Goal: Information Seeking & Learning: Learn about a topic

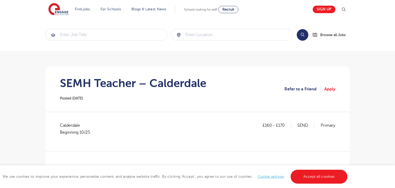
click at [72, 122] on span "Calderdale Beginning 10/25" at bounding box center [77, 129] width 35 height 14
copy span "Calderdale"
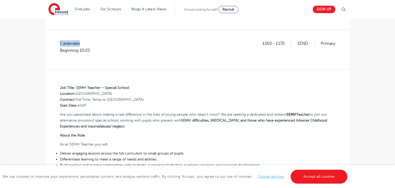
scroll to position [93, 0]
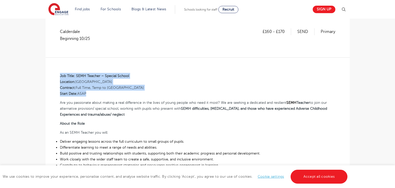
drag, startPoint x: 59, startPoint y: 74, endPoint x: 89, endPoint y: 94, distance: 35.8
click at [89, 94] on div "£160 - £170 SEND Primary Calderdale Beginning 10/25 Job Title: SEMH Teacher – S…" at bounding box center [198, 169] width 296 height 282
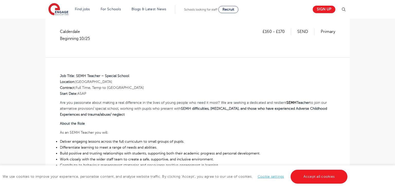
click at [252, 52] on div "£160 - £170 SEND Primary Calderdale Beginning 10/25" at bounding box center [197, 42] width 275 height 29
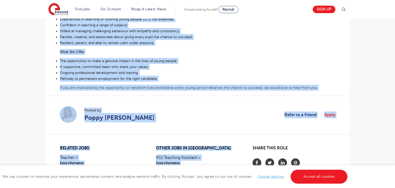
scroll to position [305, 0]
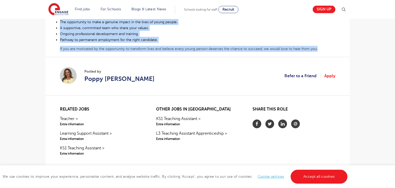
drag, startPoint x: 60, startPoint y: 75, endPoint x: 331, endPoint y: 49, distance: 272.3
copy div "Job Title: SEMH Teacher – Special School Location: Halifax Contract: Full Time,…"
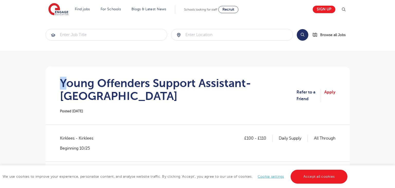
drag, startPoint x: 62, startPoint y: 82, endPoint x: 66, endPoint y: 81, distance: 4.7
click at [66, 81] on h1 "Young Offenders Support Assistant- [GEOGRAPHIC_DATA]" at bounding box center [178, 90] width 237 height 26
click at [153, 110] on div "Young Offenders Support Assistant- Huddersfield Posted 06/10/25" at bounding box center [178, 96] width 237 height 38
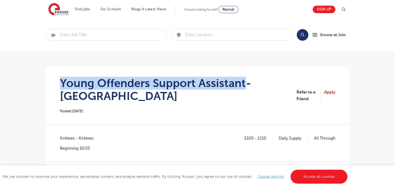
drag, startPoint x: 61, startPoint y: 81, endPoint x: 245, endPoint y: 81, distance: 184.2
click at [245, 81] on h1 "Young Offenders Support Assistant- Huddersfield" at bounding box center [178, 90] width 237 height 26
copy h1 "Young Offenders Support Assistant"
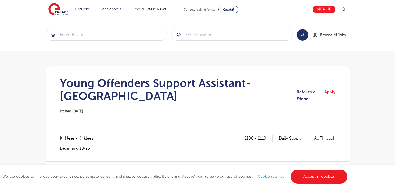
click at [69, 140] on span "Kirklees - Kirklees" at bounding box center [79, 138] width 39 height 7
copy span "Kirklees"
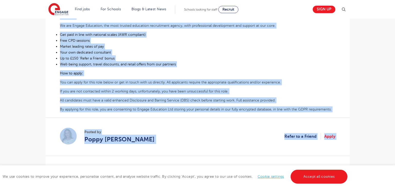
scroll to position [260, 0]
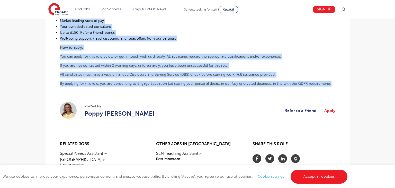
drag, startPoint x: 59, startPoint y: 100, endPoint x: 336, endPoint y: 82, distance: 278.0
click at [336, 82] on div "£100 - £110 Daily Supply All Through Kirklees - Kirklees Beginning 10/25 We are…" at bounding box center [198, 4] width 296 height 259
copy div "We are seeking an empathetic, nurturing and supportive Young Offenders Support …"
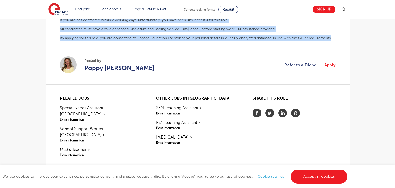
scroll to position [308, 0]
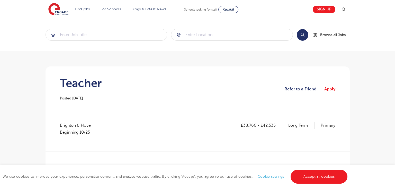
click at [66, 82] on h1 "Teacher" at bounding box center [81, 83] width 42 height 13
click at [136, 92] on section "Teacher Posted 06/10/25 Refer to a Friend Apply" at bounding box center [198, 88] width 296 height 45
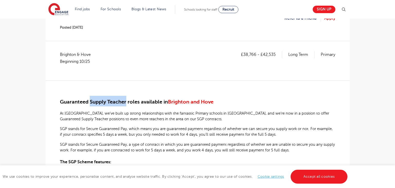
drag, startPoint x: 90, startPoint y: 102, endPoint x: 125, endPoint y: 102, distance: 34.9
click at [125, 102] on span "Guaranteed Supply Teacher roles available in" at bounding box center [114, 102] width 108 height 6
copy span "Supply Teacher"
click at [61, 53] on span "Brighton & Hove Beginning 10/25" at bounding box center [78, 58] width 36 height 14
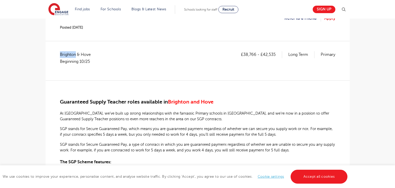
copy span "[GEOGRAPHIC_DATA]"
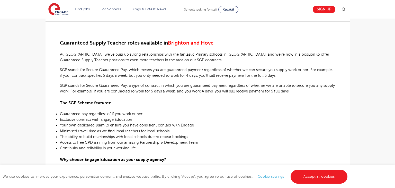
scroll to position [74, 0]
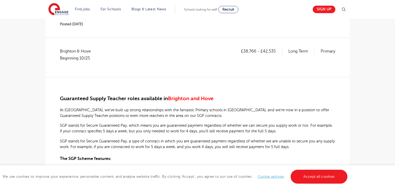
click at [245, 50] on p "£38,766 - £42,535" at bounding box center [261, 51] width 41 height 7
drag, startPoint x: 243, startPoint y: 50, endPoint x: 255, endPoint y: 50, distance: 11.6
click at [255, 50] on p "£38,766 - £42,535" at bounding box center [261, 51] width 41 height 7
copy p "38,766"
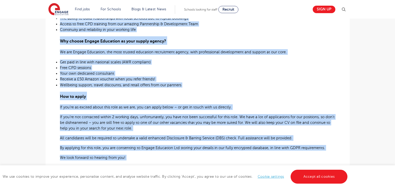
scroll to position [273, 0]
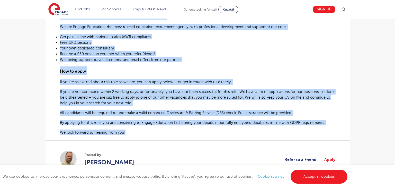
drag, startPoint x: 60, startPoint y: 84, endPoint x: 131, endPoint y: 135, distance: 87.3
click at [131, 135] on div "Guaranteed Supply Teacher roles available in Brighton and Hove At Engage, we’ve…" at bounding box center [197, 6] width 275 height 257
copy div "Guaranteed Supply Teacher roles available in Brighton and Hove At Engage, we’ve…"
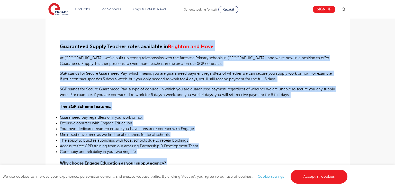
scroll to position [0, 0]
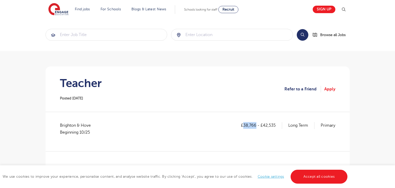
drag, startPoint x: 244, startPoint y: 124, endPoint x: 255, endPoint y: 124, distance: 11.3
click at [255, 124] on p "£38,766 - £42,535" at bounding box center [261, 125] width 41 height 7
copy p "38,766"
drag, startPoint x: 263, startPoint y: 124, endPoint x: 275, endPoint y: 123, distance: 12.6
click at [275, 123] on p "£38,766 - £42,535" at bounding box center [261, 125] width 41 height 7
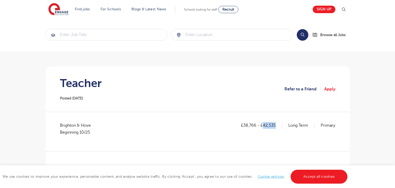
copy p "42,535"
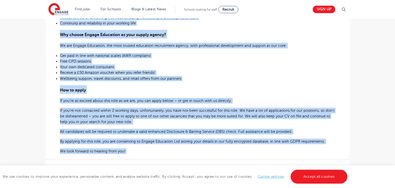
scroll to position [299, 0]
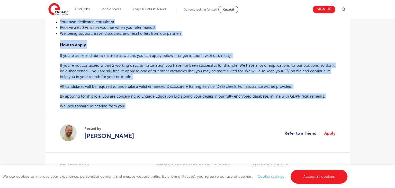
drag, startPoint x: 59, startPoint y: 102, endPoint x: 128, endPoint y: 108, distance: 68.8
copy div "Guaranteed Supply Teacher roles available in Brighton and Hove At Engage, we’ve…"
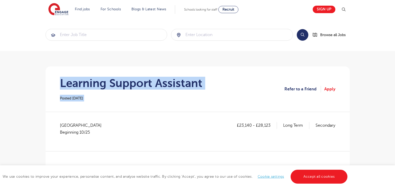
drag, startPoint x: 0, startPoint y: 0, endPoint x: 255, endPoint y: 84, distance: 268.5
click at [255, 84] on section "Learning Support Assistant Posted 07/10/25 Refer to a Friend Apply" at bounding box center [198, 88] width 296 height 45
click at [215, 92] on section "Learning Support Assistant Posted 07/10/25 Refer to a Friend Apply" at bounding box center [198, 88] width 296 height 45
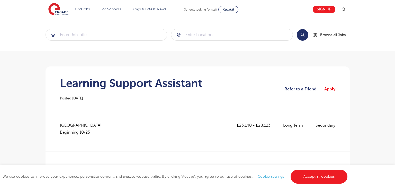
click at [59, 84] on section "Learning Support Assistant Posted 07/10/25 Refer to a Friend Apply" at bounding box center [198, 88] width 296 height 45
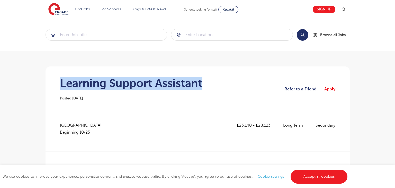
drag, startPoint x: 61, startPoint y: 84, endPoint x: 205, endPoint y: 84, distance: 144.4
click at [205, 84] on section "Learning Support Assistant Posted 07/10/25 Refer to a Friend Apply" at bounding box center [198, 88] width 296 height 45
copy h1 "Learning Support Assistant"
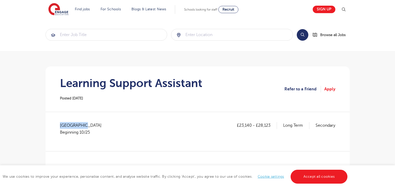
drag, startPoint x: 61, startPoint y: 124, endPoint x: 93, endPoint y: 124, distance: 32.9
click at [93, 124] on span "West Sussex Beginning 10/25" at bounding box center [83, 129] width 47 height 14
copy span "West Sussex"
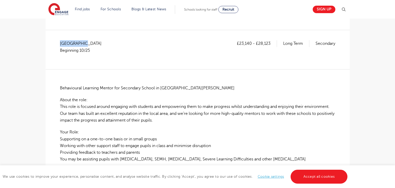
scroll to position [92, 0]
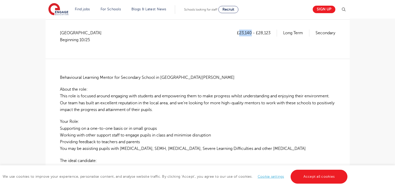
drag, startPoint x: 239, startPoint y: 34, endPoint x: 251, endPoint y: 33, distance: 11.8
click at [251, 33] on p "£23,140 - £28,123" at bounding box center [257, 33] width 40 height 7
copy p "23,140"
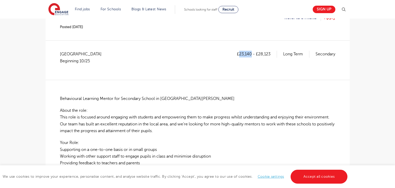
scroll to position [67, 0]
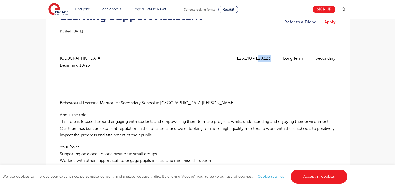
drag, startPoint x: 258, startPoint y: 58, endPoint x: 270, endPoint y: 58, distance: 11.8
click at [270, 58] on p "£23,140 - £28,123" at bounding box center [257, 58] width 40 height 7
copy p "28,123"
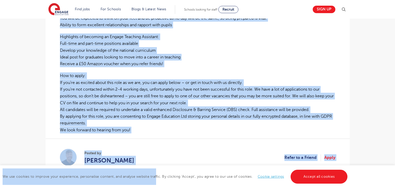
scroll to position [278, 0]
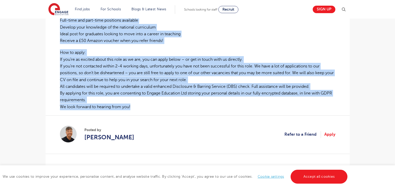
drag, startPoint x: 61, startPoint y: 101, endPoint x: 141, endPoint y: 105, distance: 80.0
copy div "Behavioural Learning Mentor for Secondary School in East Grinstead About the ro…"
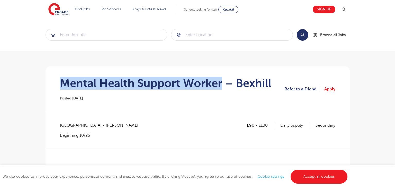
click at [221, 82] on h1 "Mental Health Support Worker – Bexhill" at bounding box center [165, 83] width 211 height 13
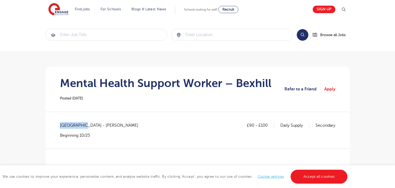
drag, startPoint x: 60, startPoint y: 125, endPoint x: 81, endPoint y: 125, distance: 20.5
click at [81, 125] on span "[GEOGRAPHIC_DATA] - [PERSON_NAME]" at bounding box center [101, 125] width 83 height 7
copy span "[GEOGRAPHIC_DATA]"
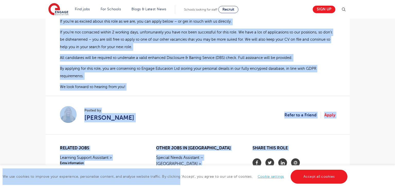
scroll to position [425, 0]
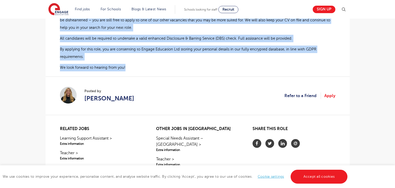
drag, startPoint x: 60, startPoint y: 101, endPoint x: 127, endPoint y: 60, distance: 78.7
copy div "Loremi Dolors Ametcon Adipis- Elitsed Doeius Temporinc utl etdolorem aliquae ad…"
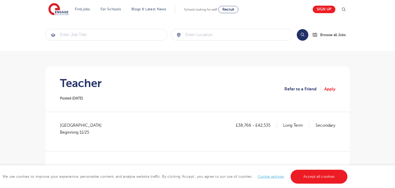
scroll to position [56, 0]
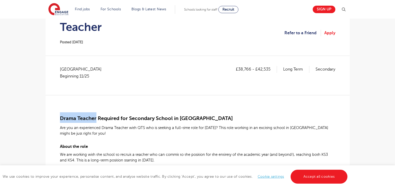
drag, startPoint x: 60, startPoint y: 116, endPoint x: 95, endPoint y: 118, distance: 35.0
click at [95, 118] on span "Drama Teacher Required for Secondary School in Buckinghamshire" at bounding box center [146, 118] width 173 height 6
copy span "Drama Teacher"
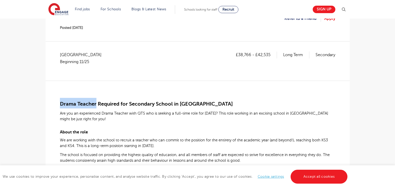
scroll to position [75, 0]
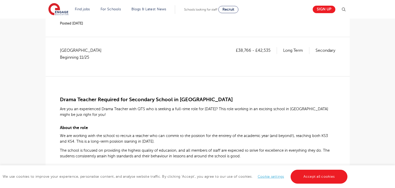
copy span "Buckinghamshire"
drag, startPoint x: 238, startPoint y: 50, endPoint x: 250, endPoint y: 50, distance: 11.3
click at [250, 50] on p "£38,766 - £42,535" at bounding box center [256, 50] width 41 height 7
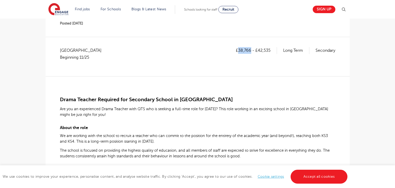
copy p "38,766"
drag, startPoint x: 257, startPoint y: 49, endPoint x: 272, endPoint y: 49, distance: 15.2
click at [272, 49] on p "£38,766 - £42,535" at bounding box center [256, 50] width 41 height 7
copy p "42,535"
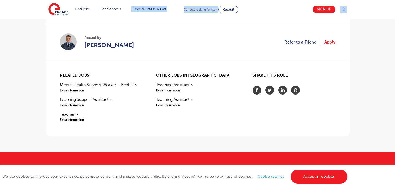
scroll to position [351, 0]
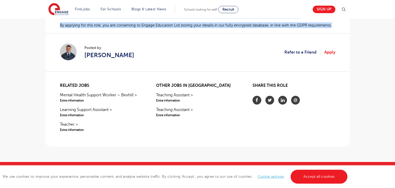
drag, startPoint x: 60, startPoint y: 98, endPoint x: 339, endPoint y: 27, distance: 288.5
copy div "Drama Teacher Required for Secondary School in Buckinghamshire Are you an exper…"
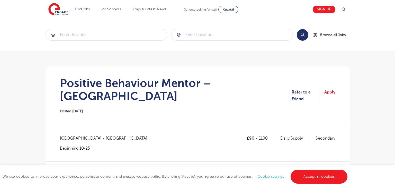
click at [179, 105] on section "Positive Behaviour Mentor – Heathfield Posted 07/10/25 Refer to a Friend Apply" at bounding box center [198, 95] width 296 height 58
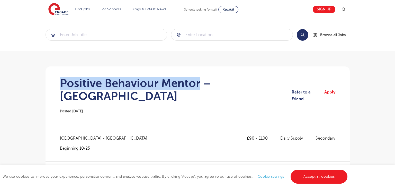
drag, startPoint x: 61, startPoint y: 86, endPoint x: 198, endPoint y: 86, distance: 136.7
click at [198, 86] on h1 "Positive Behaviour Mentor – Heathfield" at bounding box center [176, 90] width 232 height 26
copy h1 "Positive Behaviour Mentor"
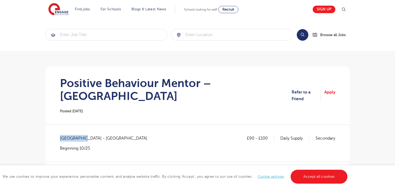
drag, startPoint x: 59, startPoint y: 126, endPoint x: 81, endPoint y: 126, distance: 22.1
copy span "East Sussex"
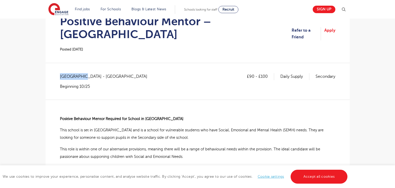
scroll to position [67, 0]
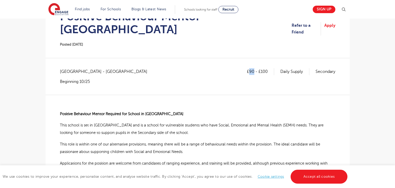
drag, startPoint x: 248, startPoint y: 58, endPoint x: 253, endPoint y: 58, distance: 4.9
click at [253, 68] on p "£90 - £100" at bounding box center [260, 71] width 27 height 7
click at [257, 73] on div "£90 - £100 Daily Supply Secondary East Sussex - Wealden Beginning 10/25" at bounding box center [197, 81] width 275 height 26
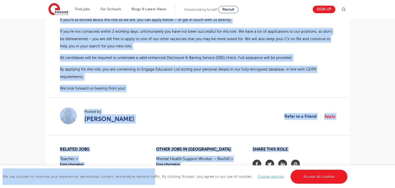
scroll to position [411, 0]
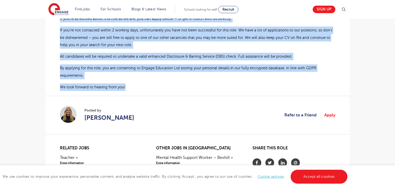
drag, startPoint x: 60, startPoint y: 80, endPoint x: 128, endPoint y: 71, distance: 68.7
copy div "Positive Behaviour Mentor Required for School in Heathfield This school is set …"
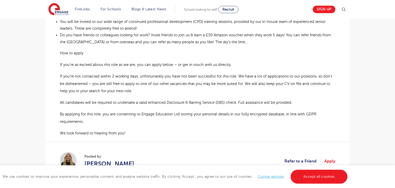
scroll to position [364, 0]
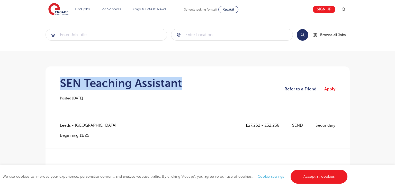
drag, startPoint x: 61, startPoint y: 82, endPoint x: 187, endPoint y: 86, distance: 125.7
click at [187, 86] on section "SEN Teaching Assistant Posted [DATE] Refer to a Friend Apply" at bounding box center [198, 88] width 296 height 45
copy h1 "SEN Teaching Assistant"
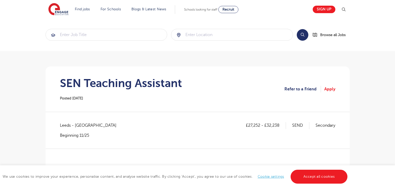
click at [65, 126] on span "Leeds - [GEOGRAPHIC_DATA]" at bounding box center [91, 125] width 62 height 7
copy span "[GEOGRAPHIC_DATA]"
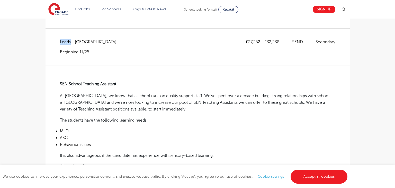
scroll to position [85, 0]
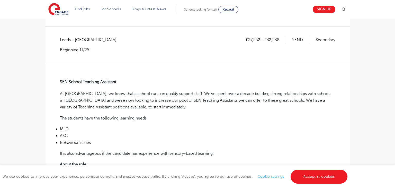
click at [249, 39] on p "£27,252 - £32,238" at bounding box center [266, 39] width 40 height 7
drag, startPoint x: 248, startPoint y: 39, endPoint x: 260, endPoint y: 39, distance: 11.3
click at [260, 39] on p "£27,252 - £32,238" at bounding box center [266, 39] width 40 height 7
copy p "27,252"
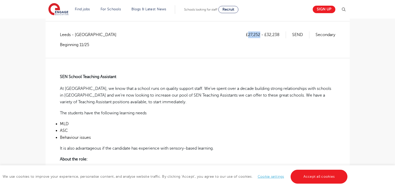
scroll to position [89, 0]
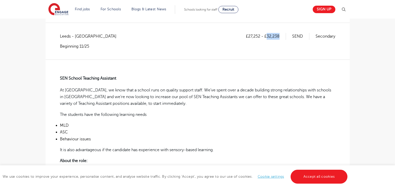
drag, startPoint x: 267, startPoint y: 35, endPoint x: 281, endPoint y: 37, distance: 14.2
click at [281, 37] on p "£27,252 - £32,238" at bounding box center [266, 36] width 40 height 7
copy p "32,238"
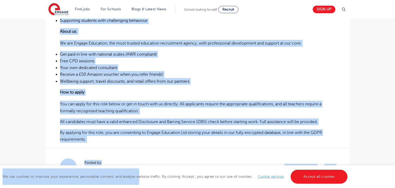
scroll to position [310, 0]
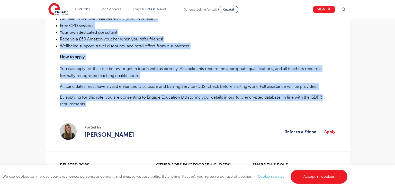
drag, startPoint x: 60, startPoint y: 76, endPoint x: 87, endPoint y: 103, distance: 38.1
copy div "SEN School Teaching Assistant At Engage, we know that a school runs on quality …"
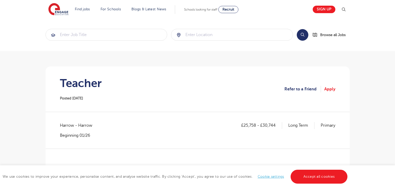
scroll to position [96, 0]
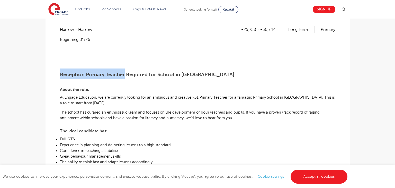
click at [124, 75] on span "Reception Primary Teacher Required for School in [GEOGRAPHIC_DATA]" at bounding box center [147, 74] width 174 height 6
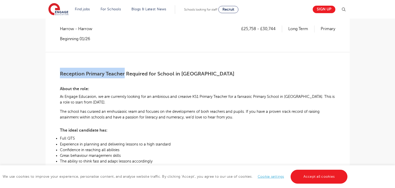
scroll to position [83, 0]
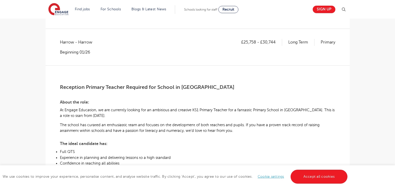
click at [69, 42] on span "Harrow - Harrow" at bounding box center [79, 42] width 38 height 7
copy span "Harrow"
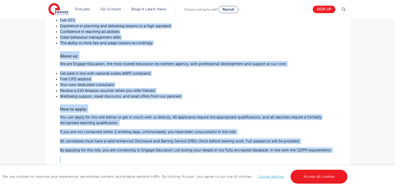
scroll to position [220, 0]
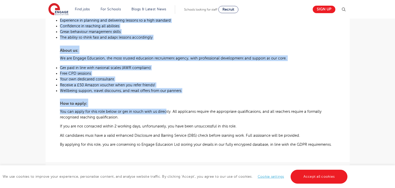
drag, startPoint x: 60, startPoint y: 87, endPoint x: 164, endPoint y: 105, distance: 106.2
click at [165, 109] on div "Reception Primary Teacher Required for School in [GEOGRAPHIC_DATA] About the ro…" at bounding box center [197, 42] width 275 height 229
click at [184, 91] on p "Wellbeing support, travel discounts, and retail offers from our partners" at bounding box center [197, 90] width 275 height 5
click at [202, 90] on p "Wellbeing support, travel discounts, and retail offers from our partners" at bounding box center [197, 90] width 275 height 5
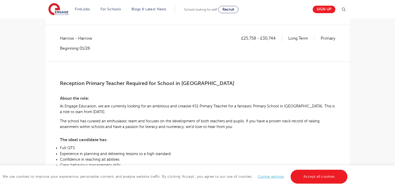
scroll to position [82, 0]
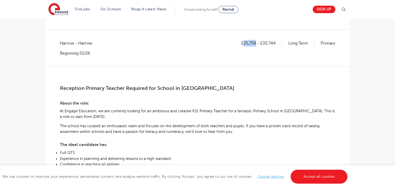
drag, startPoint x: 244, startPoint y: 43, endPoint x: 256, endPoint y: 43, distance: 12.1
click at [256, 43] on p "£25,758 - £30,744" at bounding box center [261, 43] width 41 height 7
copy p "25,758"
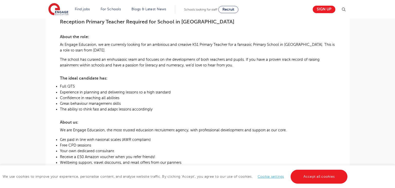
scroll to position [79, 0]
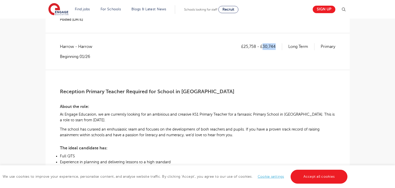
drag, startPoint x: 263, startPoint y: 45, endPoint x: 276, endPoint y: 45, distance: 12.6
click at [276, 45] on p "£25,758 - £30,744" at bounding box center [261, 46] width 41 height 7
copy p "30,744"
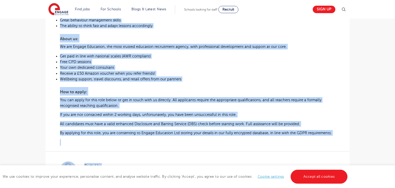
scroll to position [257, 0]
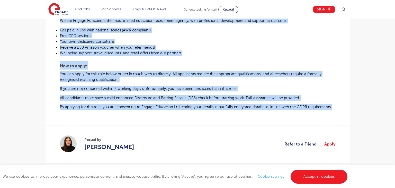
drag, startPoint x: 60, startPoint y: 90, endPoint x: 332, endPoint y: 109, distance: 271.9
click at [332, 109] on div "Reception Primary Teacher Required for School in Harrow About the role: At Enga…" at bounding box center [197, 5] width 275 height 229
copy div "Reception Primary Teacher Required for School in Harrow About the role: At Enga…"
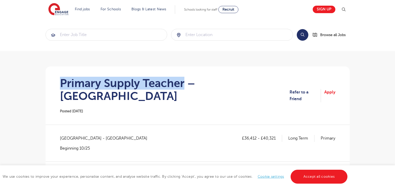
click at [184, 83] on h1 "Primary Supply Teacher – [GEOGRAPHIC_DATA]" at bounding box center [174, 90] width 229 height 26
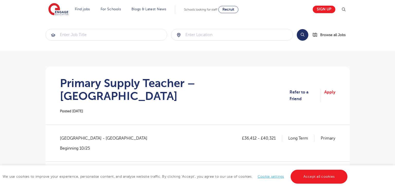
click at [63, 135] on span "[GEOGRAPHIC_DATA] - [GEOGRAPHIC_DATA]" at bounding box center [106, 138] width 92 height 7
click at [63, 135] on span "Hertfordshire - Watford" at bounding box center [106, 138] width 92 height 7
copy span "Hertfordshire"
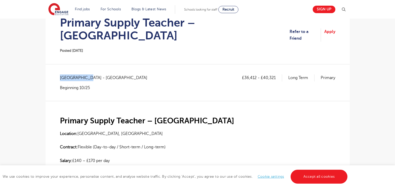
scroll to position [74, 0]
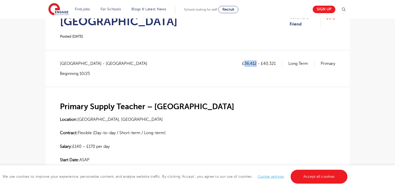
drag, startPoint x: 245, startPoint y: 52, endPoint x: 255, endPoint y: 51, distance: 10.5
click at [255, 60] on p "£36,412 - £40,321" at bounding box center [262, 63] width 40 height 7
copy p "36,412"
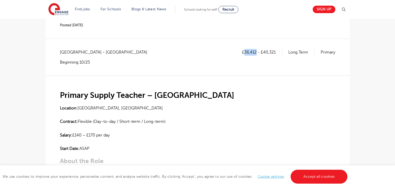
scroll to position [67, 0]
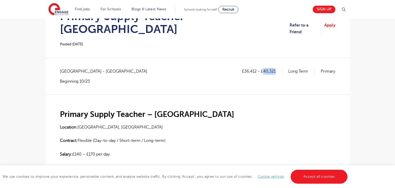
drag, startPoint x: 264, startPoint y: 59, endPoint x: 276, endPoint y: 58, distance: 12.6
click at [276, 68] on p "£36,412 - £40,321" at bounding box center [262, 71] width 40 height 7
copy p "40,321"
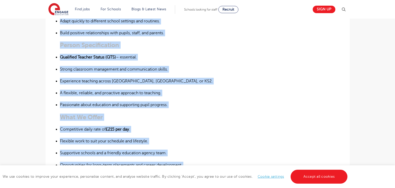
scroll to position [357, 0]
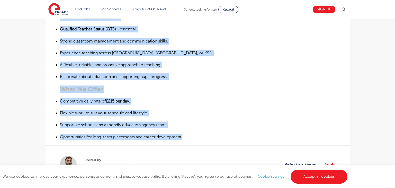
drag, startPoint x: 61, startPoint y: 99, endPoint x: 197, endPoint y: 123, distance: 138.5
copy div "Primary Supply Teacher – Watford Location: Watford, Hertfordshire Contract: Fle…"
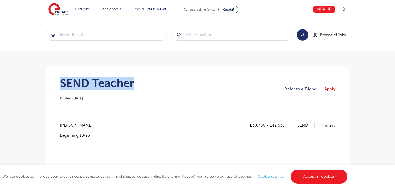
drag, startPoint x: 60, startPoint y: 81, endPoint x: 143, endPoint y: 84, distance: 83.3
click at [143, 84] on section "SEND Teacher Posted 07/10/25 Refer to a Friend Apply" at bounding box center [198, 88] width 296 height 45
copy h1 "SEND Teacher"
click at [65, 123] on span "Lambeth - Lambeth" at bounding box center [79, 125] width 38 height 7
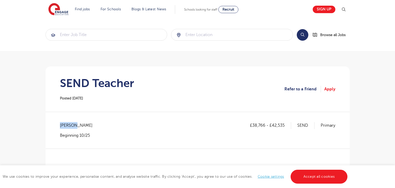
click at [65, 123] on span "Lambeth - Lambeth" at bounding box center [79, 125] width 38 height 7
copy span "Lambeth"
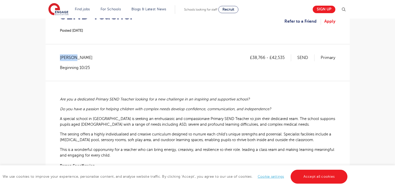
scroll to position [66, 0]
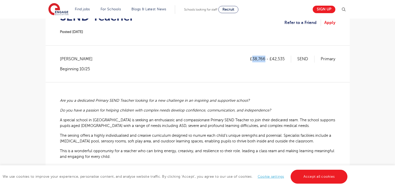
drag, startPoint x: 253, startPoint y: 57, endPoint x: 265, endPoint y: 58, distance: 11.3
click at [265, 58] on p "£38,766 - £42,535" at bounding box center [270, 58] width 41 height 7
copy p "38,766"
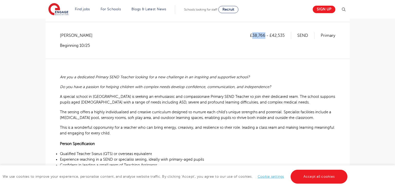
scroll to position [92, 0]
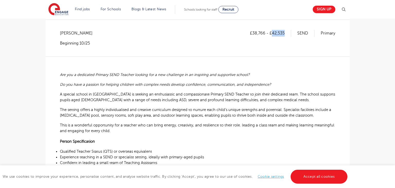
drag, startPoint x: 273, startPoint y: 31, endPoint x: 286, endPoint y: 32, distance: 13.4
click at [286, 32] on p "£38,766 - £42,535" at bounding box center [270, 33] width 41 height 7
copy p "42,535"
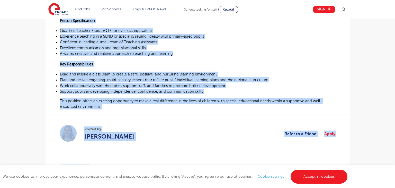
scroll to position [245, 0]
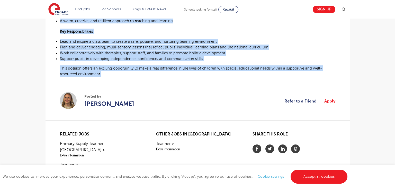
drag, startPoint x: 60, startPoint y: 73, endPoint x: 264, endPoint y: 78, distance: 204.0
copy div "Are you a dedicated Primary SEND Teacher looking for a new challenge in an insp…"
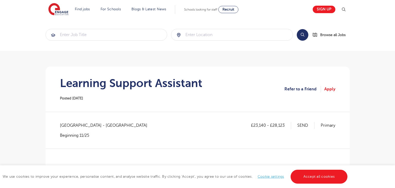
click at [70, 124] on span "Hertfordshire - Three Rivers" at bounding box center [106, 125] width 92 height 7
copy span "Hertfordshire"
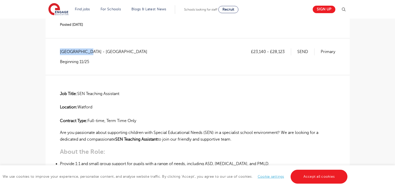
scroll to position [74, 0]
drag, startPoint x: 253, startPoint y: 50, endPoint x: 265, endPoint y: 50, distance: 11.8
click at [265, 50] on p "£23,140 - £28,123" at bounding box center [271, 51] width 40 height 7
copy p "23,140"
click at [272, 50] on p "£23,140 - £28,123" at bounding box center [271, 51] width 40 height 7
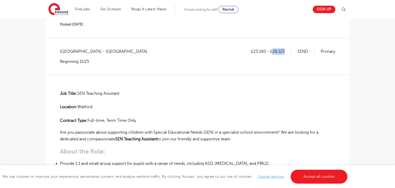
drag, startPoint x: 272, startPoint y: 51, endPoint x: 285, endPoint y: 53, distance: 12.7
click at [285, 53] on p "£23,140 - £28,123" at bounding box center [271, 51] width 40 height 7
copy p "28,123"
click at [60, 93] on strong "Job Title:" at bounding box center [68, 93] width 17 height 5
drag, startPoint x: 60, startPoint y: 93, endPoint x: 101, endPoint y: 102, distance: 42.2
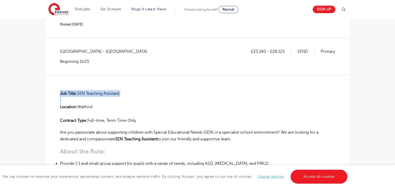
click at [100, 102] on p "Job Title: SEN Teaching Assistant Location: Watford Contract Type: Full-time, T…" at bounding box center [197, 107] width 275 height 34
click at [101, 102] on p "Job Title: SEN Teaching Assistant Location: Watford Contract Type: Full-time, T…" at bounding box center [197, 107] width 275 height 34
click at [61, 92] on strong "Job Title:" at bounding box center [68, 93] width 17 height 5
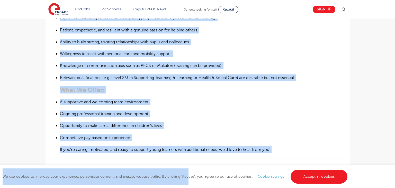
scroll to position [342, 0]
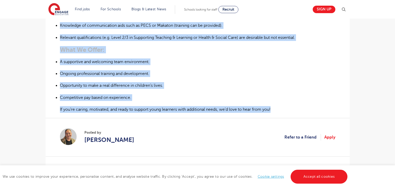
drag, startPoint x: 60, startPoint y: 92, endPoint x: 300, endPoint y: 109, distance: 240.5
copy div "Job Title: SEN Teaching Assistant Location: Watford Contract Type: Full-time, T…"
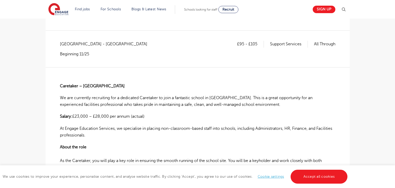
scroll to position [82, 0]
click at [77, 41] on span "[GEOGRAPHIC_DATA] - [GEOGRAPHIC_DATA]" at bounding box center [106, 43] width 92 height 7
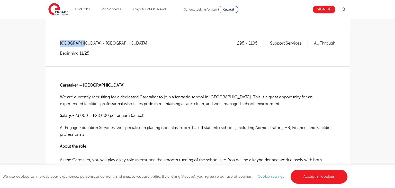
click at [77, 41] on span "[GEOGRAPHIC_DATA] - [GEOGRAPHIC_DATA]" at bounding box center [106, 43] width 92 height 7
copy span "[GEOGRAPHIC_DATA]"
click at [239, 44] on p "£95 - £105" at bounding box center [250, 43] width 27 height 7
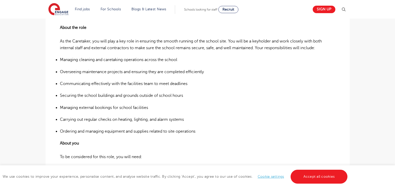
scroll to position [69, 0]
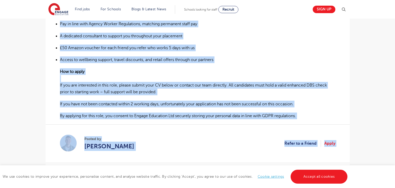
scroll to position [428, 0]
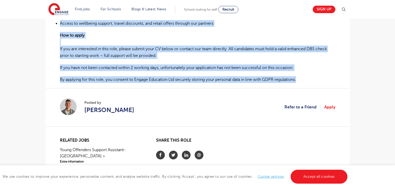
drag, startPoint x: 60, startPoint y: 97, endPoint x: 308, endPoint y: 80, distance: 249.5
copy div "Loremipsu – Dolorsitam Co adi elitseddo eiusmodtem inc u laboreetd Magnaaliq en…"
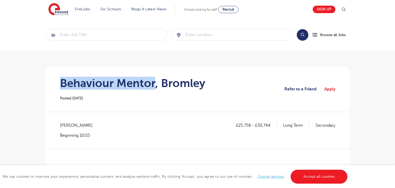
drag, startPoint x: 60, startPoint y: 85, endPoint x: 154, endPoint y: 87, distance: 93.8
click at [154, 87] on h1 "Behaviour Mentor, Bromley" at bounding box center [132, 83] width 145 height 13
copy h1 "Behaviour Mentor"
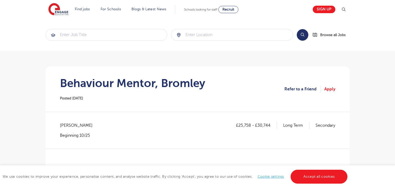
click at [72, 122] on span "[PERSON_NAME]" at bounding box center [79, 125] width 38 height 7
copy span "Bromley"
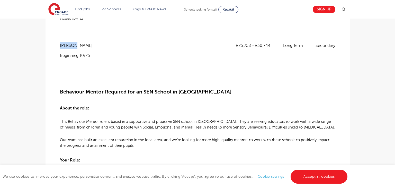
scroll to position [92, 0]
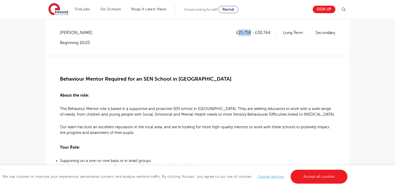
drag, startPoint x: 238, startPoint y: 33, endPoint x: 249, endPoint y: 32, distance: 11.6
click at [249, 32] on p "£25,758 - £30,744" at bounding box center [256, 32] width 41 height 7
copy p "25,758"
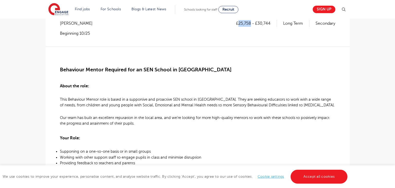
scroll to position [95, 0]
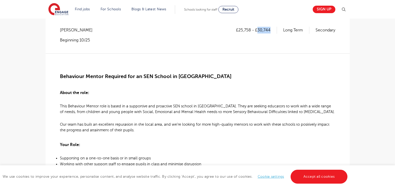
drag, startPoint x: 258, startPoint y: 30, endPoint x: 270, endPoint y: 30, distance: 12.6
click at [270, 30] on p "£25,758 - £30,744" at bounding box center [256, 30] width 41 height 7
copy p "30,744"
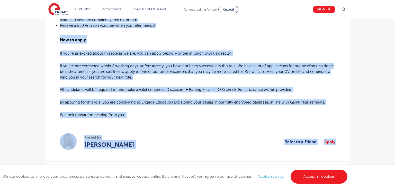
scroll to position [392, 0]
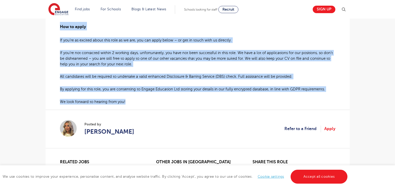
drag, startPoint x: 60, startPoint y: 74, endPoint x: 127, endPoint y: 98, distance: 71.2
copy div "Behaviour Mentor Required for an SEN School in Bromley About the role: This Beh…"
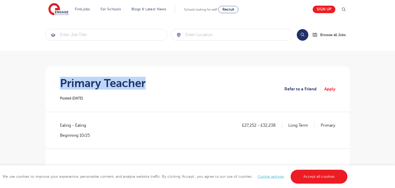
drag, startPoint x: 61, startPoint y: 80, endPoint x: 159, endPoint y: 85, distance: 98.2
click at [159, 85] on section "Primary Teacher Posted [DATE] Refer to a Friend Apply" at bounding box center [198, 88] width 296 height 45
copy h1 "Primary Teacher"
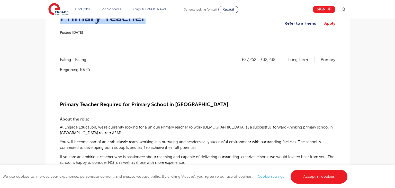
scroll to position [75, 0]
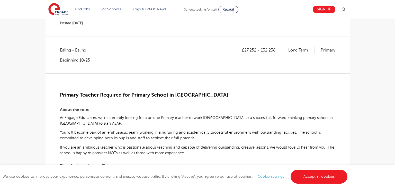
click at [65, 49] on span "Ealing - Ealing" at bounding box center [75, 50] width 31 height 7
copy span "Ealing"
drag, startPoint x: 245, startPoint y: 49, endPoint x: 256, endPoint y: 49, distance: 10.8
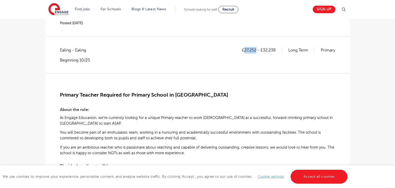
click at [256, 49] on p "£27,252 - £32,238" at bounding box center [262, 50] width 40 height 7
copy p "27,252"
drag, startPoint x: 267, startPoint y: 50, endPoint x: 277, endPoint y: 50, distance: 10.3
click at [277, 50] on p "£27,252 - £32,238" at bounding box center [262, 50] width 40 height 7
copy p "32,238"
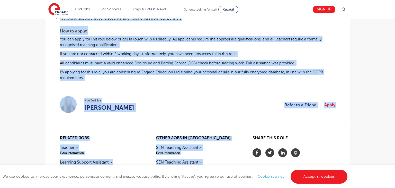
scroll to position [334, 0]
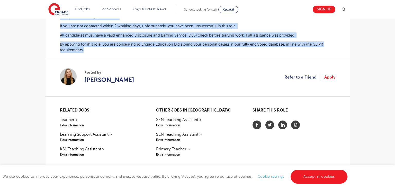
drag, startPoint x: 61, startPoint y: 94, endPoint x: 83, endPoint y: 50, distance: 49.4
copy div "Primary Teacher Required for Primary School in Southall About the role: At Enga…"
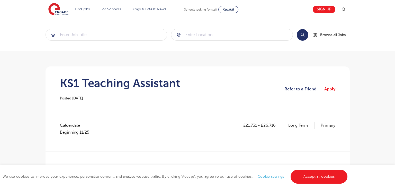
click at [71, 127] on span "Calderdale Beginning 11/25" at bounding box center [77, 129] width 34 height 14
copy span "Calderdale"
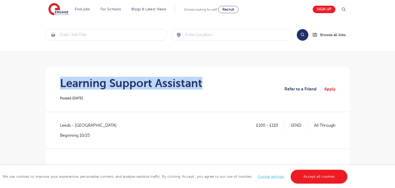
click at [204, 85] on section "Learning Support Assistant Posted [DATE] Refer to a Friend Apply" at bounding box center [198, 88] width 296 height 45
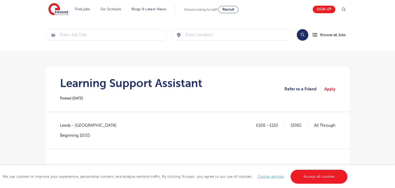
click at [63, 128] on span "Leeds - [GEOGRAPHIC_DATA]" at bounding box center [91, 125] width 62 height 7
click at [64, 128] on span "Leeds - [GEOGRAPHIC_DATA]" at bounding box center [91, 125] width 62 height 7
copy span "[GEOGRAPHIC_DATA]"
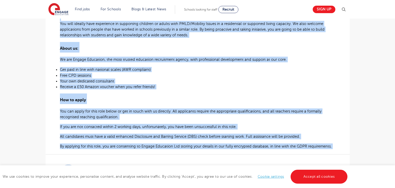
scroll to position [291, 0]
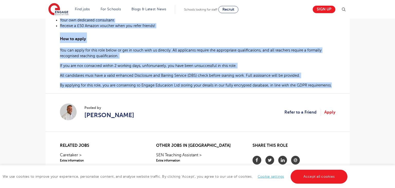
drag, startPoint x: 61, startPoint y: 65, endPoint x: 338, endPoint y: 83, distance: 278.0
copy div "Engage Education are currently working with a thriving special school in North …"
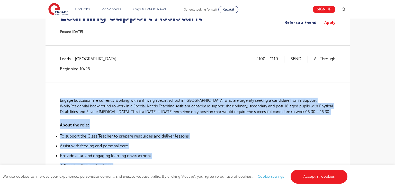
scroll to position [277, 0]
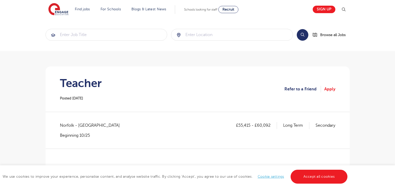
scroll to position [88, 0]
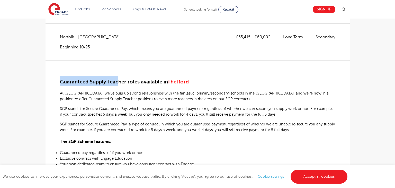
drag, startPoint x: 60, startPoint y: 81, endPoint x: 119, endPoint y: 81, distance: 59.6
click at [119, 81] on span "Guaranteed Supply Teacher roles available in" at bounding box center [113, 82] width 107 height 6
click at [119, 88] on div "Guaranteed Supply Teacher roles available in Thetford At Engage, we’ve built up…" at bounding box center [197, 188] width 275 height 257
drag, startPoint x: 89, startPoint y: 81, endPoint x: 126, endPoint y: 82, distance: 36.7
click at [126, 82] on span "Guaranteed Supply Teacher roles available in" at bounding box center [113, 82] width 107 height 6
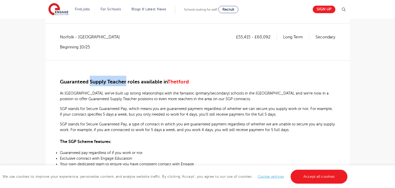
copy span "Supply Teacher"
drag, startPoint x: 238, startPoint y: 36, endPoint x: 249, endPoint y: 37, distance: 11.0
click at [249, 37] on p "£55,415 - £60,092" at bounding box center [256, 37] width 41 height 7
copy p "55,415"
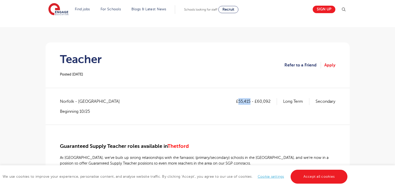
scroll to position [21, 0]
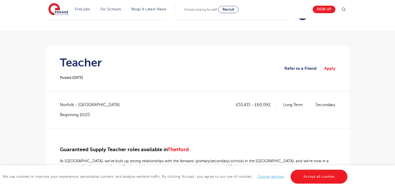
click at [72, 106] on span "Norfolk - Broadland" at bounding box center [92, 104] width 65 height 7
copy span "Norfolk"
drag, startPoint x: 238, startPoint y: 104, endPoint x: 249, endPoint y: 104, distance: 11.8
click at [249, 104] on p "£55,415 - £60,092" at bounding box center [256, 104] width 41 height 7
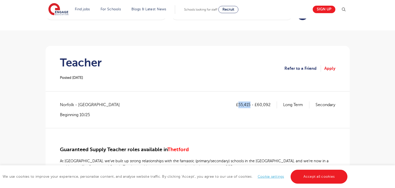
copy p "55,415"
drag, startPoint x: 257, startPoint y: 106, endPoint x: 270, endPoint y: 106, distance: 13.1
click at [270, 106] on p "£55,415 - £60,092" at bounding box center [256, 104] width 41 height 7
copy p "60,092"
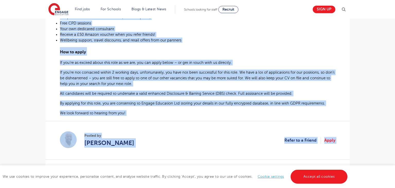
scroll to position [323, 0]
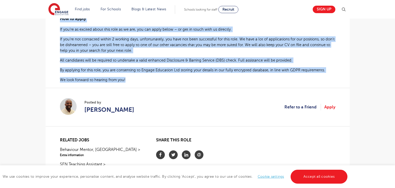
drag, startPoint x: 60, startPoint y: 149, endPoint x: 128, endPoint y: 82, distance: 95.4
copy div "Guaranteed Supply Teacher roles available in Thetford At Engage, we’ve built up…"
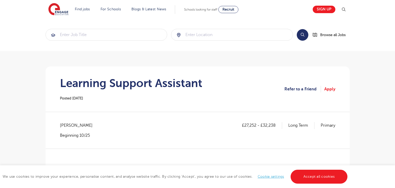
click at [205, 84] on section "Learning Support Assistant Posted [DATE] Refer to a Friend Apply" at bounding box center [198, 88] width 296 height 45
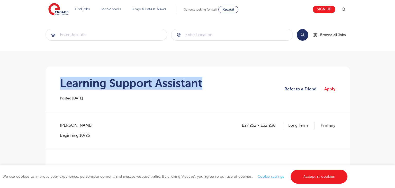
click at [67, 124] on span "[PERSON_NAME]" at bounding box center [79, 125] width 38 height 7
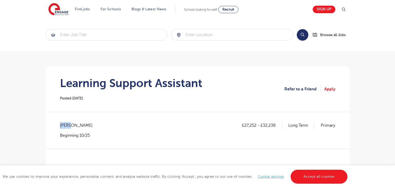
click at [67, 124] on span "[PERSON_NAME]" at bounding box center [79, 125] width 38 height 7
copy span "Brent"
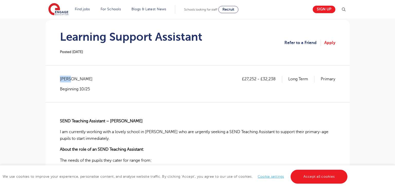
scroll to position [51, 0]
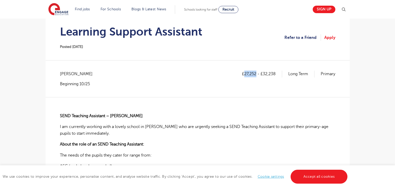
drag, startPoint x: 244, startPoint y: 74, endPoint x: 255, endPoint y: 73, distance: 11.3
click at [255, 73] on p "£27,252 - £32,238" at bounding box center [262, 73] width 40 height 7
copy p "27,252"
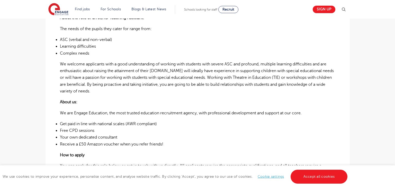
scroll to position [78, 0]
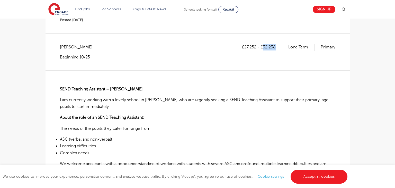
drag, startPoint x: 263, startPoint y: 47, endPoint x: 278, endPoint y: 47, distance: 14.9
click at [278, 47] on p "£27,252 - £32,238" at bounding box center [262, 47] width 40 height 7
copy p "32,238"
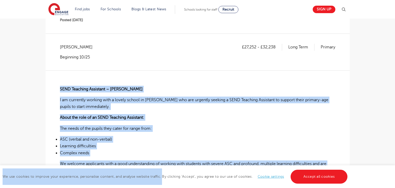
drag, startPoint x: 60, startPoint y: 88, endPoint x: 167, endPoint y: 180, distance: 141.7
click at [175, 153] on li "Complex needs" at bounding box center [197, 152] width 275 height 7
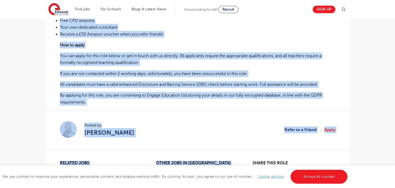
scroll to position [312, 0]
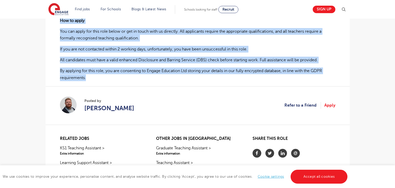
drag, startPoint x: 59, startPoint y: 88, endPoint x: 179, endPoint y: 76, distance: 120.6
copy div "SEND Teaching Assistant – Brent I am currently working with a lovely school in …"
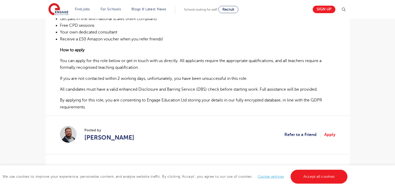
scroll to position [357, 0]
